Goal: Task Accomplishment & Management: Complete application form

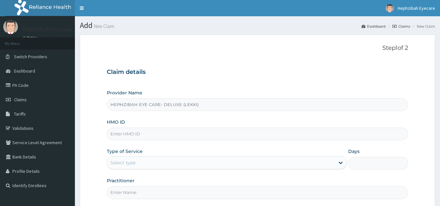
click at [211, 134] on input "HMO ID" at bounding box center [257, 134] width 301 height 13
type input "[PERSON_NAME]/10085/B"
click at [215, 162] on div "Select type" at bounding box center [220, 162] width 227 height 10
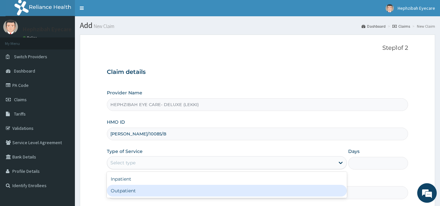
click at [213, 195] on div "Outpatient" at bounding box center [227, 191] width 240 height 12
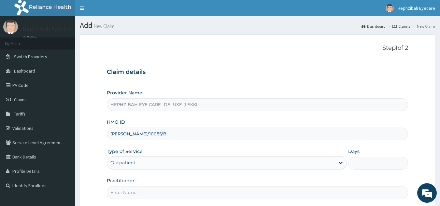
type input "1"
click at [213, 195] on input "Practitioner" at bounding box center [257, 192] width 301 height 13
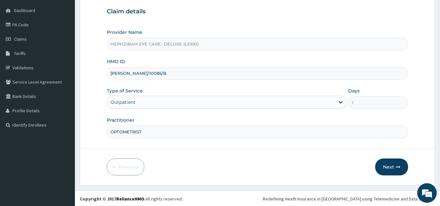
scroll to position [61, 0]
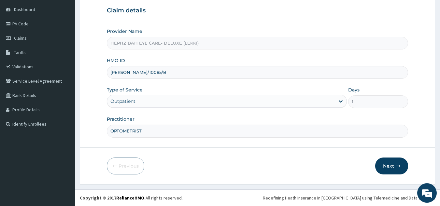
type input "OPTOMETRIST"
click at [395, 168] on icon "button" at bounding box center [397, 166] width 5 height 5
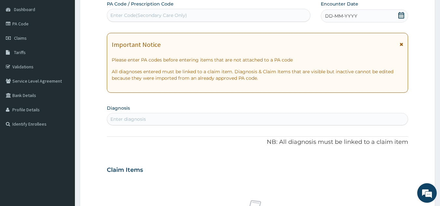
click at [398, 16] on icon at bounding box center [401, 15] width 6 height 7
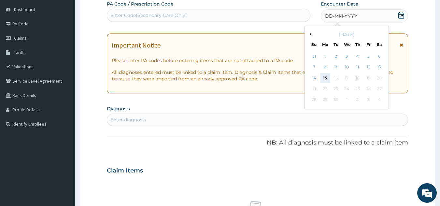
click at [326, 77] on div "15" at bounding box center [325, 78] width 10 height 10
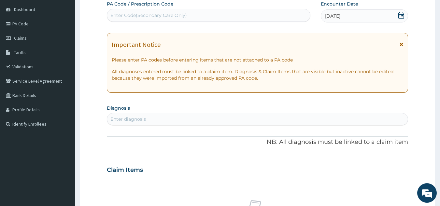
click at [165, 15] on div "Enter Code(Secondary Care Only)" at bounding box center [148, 15] width 76 height 7
paste input "PA/ABD7E8"
type input "PA/ABD7E8"
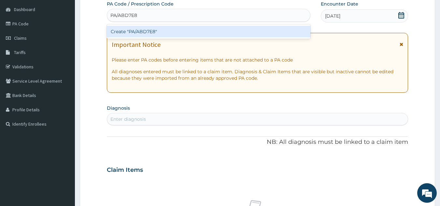
click at [168, 30] on div "Create "PA/ABD7E8"" at bounding box center [209, 32] width 204 height 12
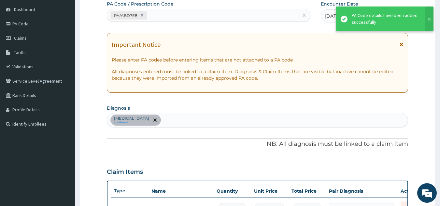
scroll to position [190, 0]
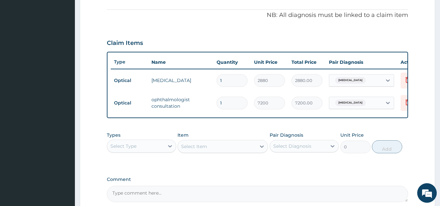
type input "0"
type input "0.00"
type input "1"
type input "7200.00"
type input "0"
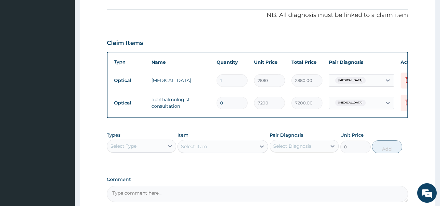
type input "0.00"
type input "1"
type input "7200.00"
type input "0"
type input "0.00"
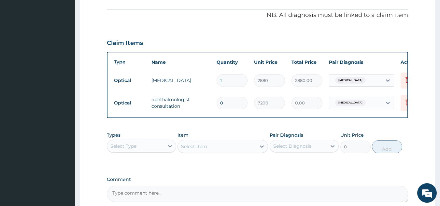
type input "1"
type input "7200.00"
type input "0"
type input "0.00"
type input "1"
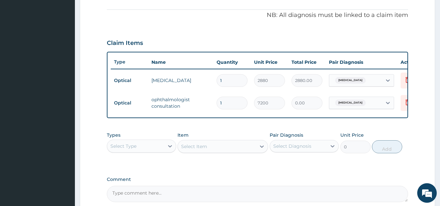
type input "7200.00"
type input "0"
type input "0.00"
type input "1"
type input "7200.00"
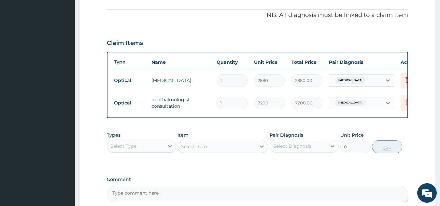
type input "0"
type input "0.00"
type input "1"
type input "7200.00"
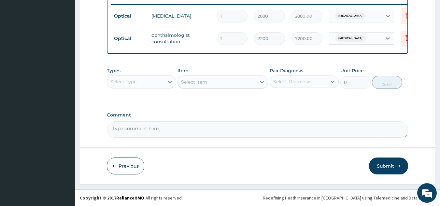
scroll to position [0, 13]
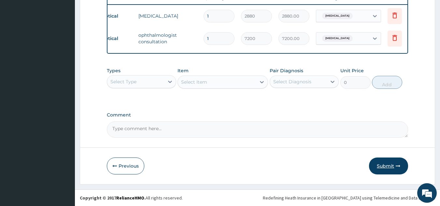
click at [389, 165] on button "Submit" at bounding box center [388, 165] width 39 height 17
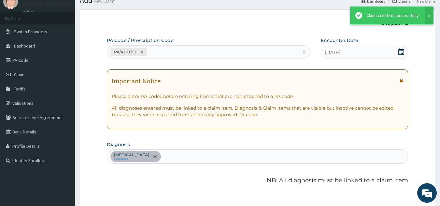
scroll to position [260, 0]
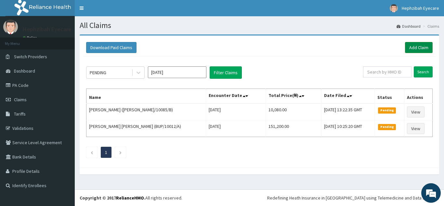
click at [417, 47] on link "Add Claim" at bounding box center [419, 47] width 28 height 11
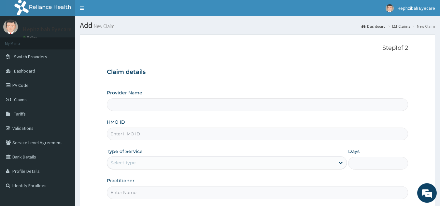
type input "HEPHZIBAH EYE CARE- DELUXE (LEKKI)"
click at [228, 131] on input "HMO ID" at bounding box center [257, 134] width 301 height 13
paste input "WEE/10004/A"
type input "WEE/10004/A"
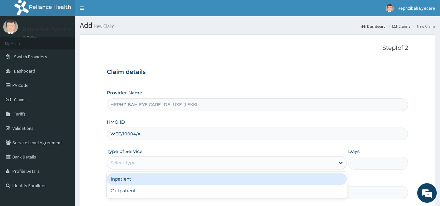
click at [314, 162] on div "Select type" at bounding box center [220, 162] width 227 height 10
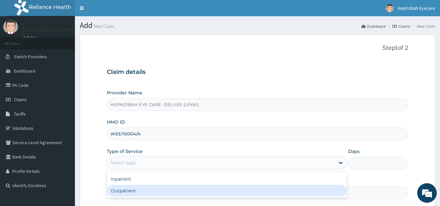
click at [219, 192] on div "Outpatient" at bounding box center [227, 191] width 240 height 12
type input "1"
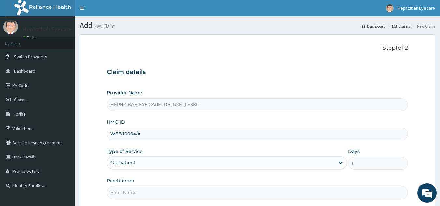
click at [196, 194] on input "Practitioner" at bounding box center [257, 192] width 301 height 13
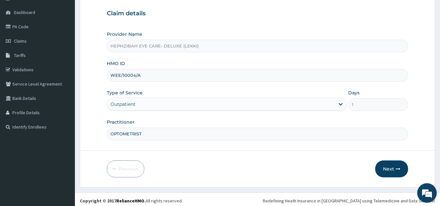
scroll to position [61, 0]
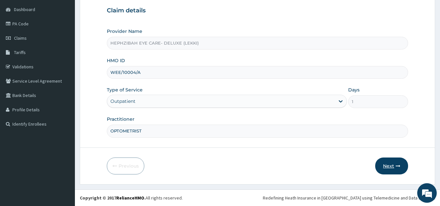
type input "OPTOMETRIST"
click at [394, 166] on button "Next" at bounding box center [391, 165] width 33 height 17
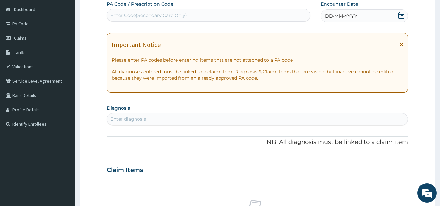
click at [399, 17] on icon at bounding box center [401, 15] width 6 height 7
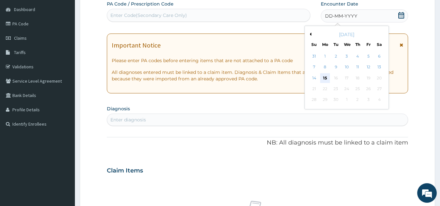
click at [325, 78] on div "15" at bounding box center [325, 78] width 10 height 10
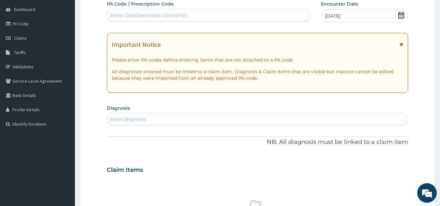
click at [195, 16] on div "Enter Code(Secondary Care Only)" at bounding box center [208, 15] width 203 height 10
type input "PA/3D088B"
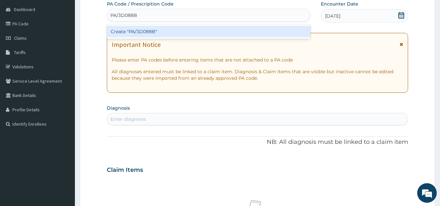
click at [190, 31] on div "Create "PA/3D088B"" at bounding box center [209, 32] width 204 height 12
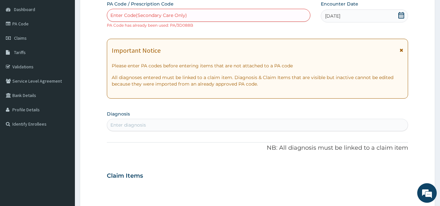
scroll to position [0, 0]
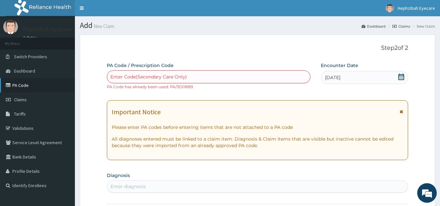
click at [37, 84] on link "PA Code" at bounding box center [37, 85] width 75 height 14
